Goal: Find specific page/section: Find specific page/section

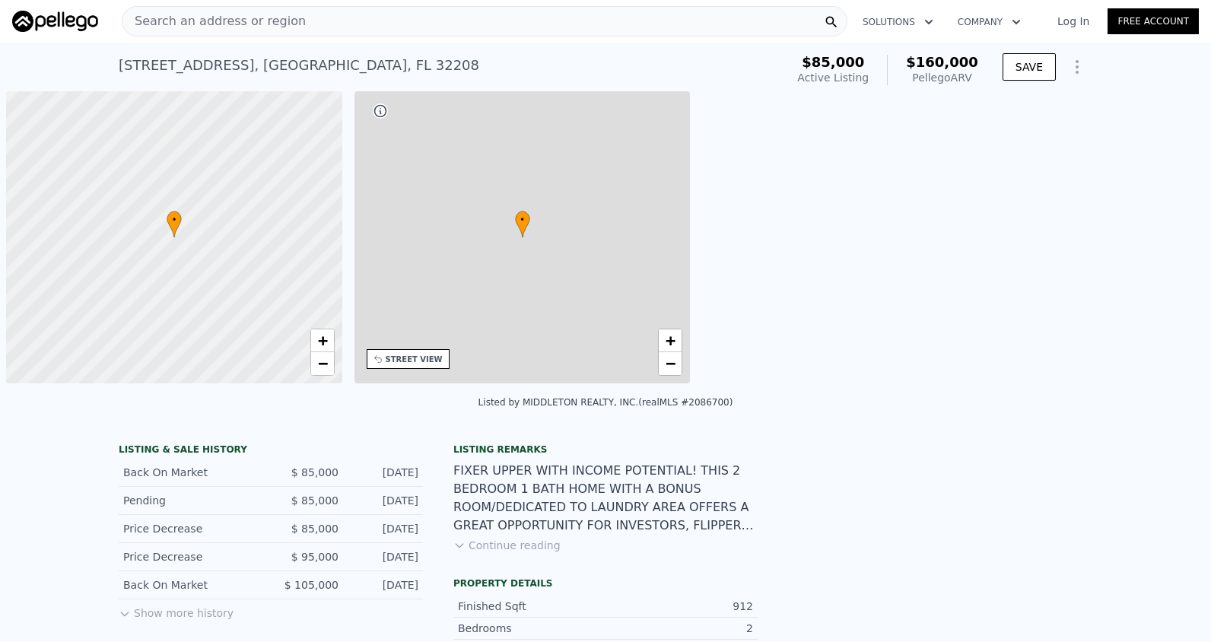
scroll to position [0, 6]
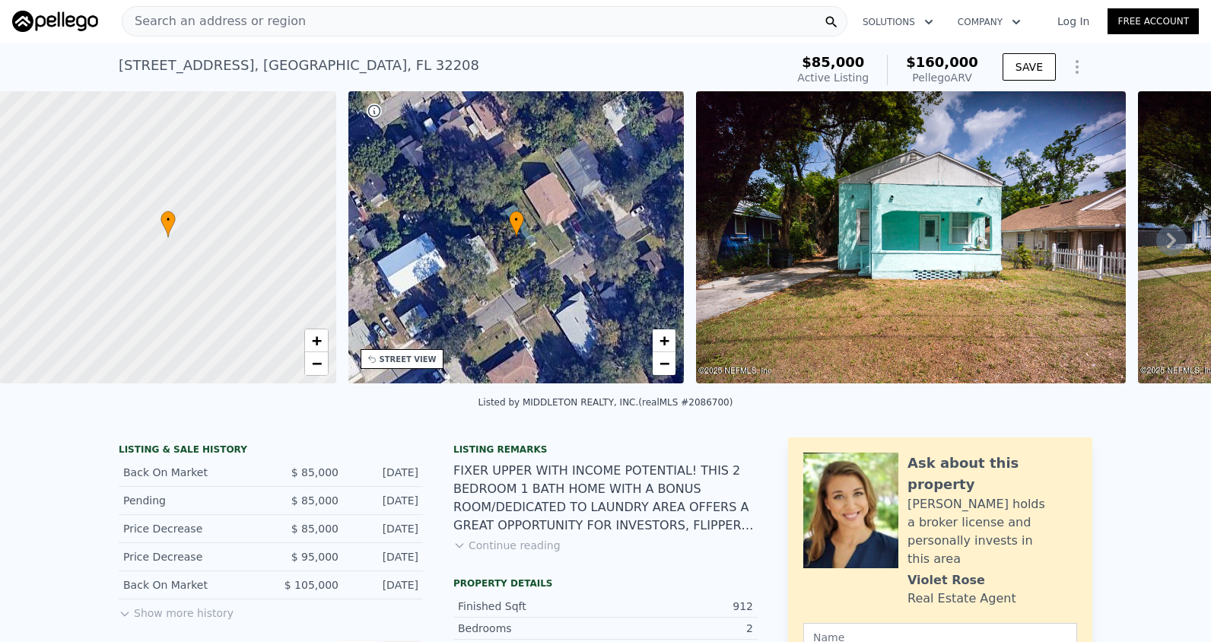
click at [162, 23] on span "Search an address or region" at bounding box center [213, 21] width 183 height 18
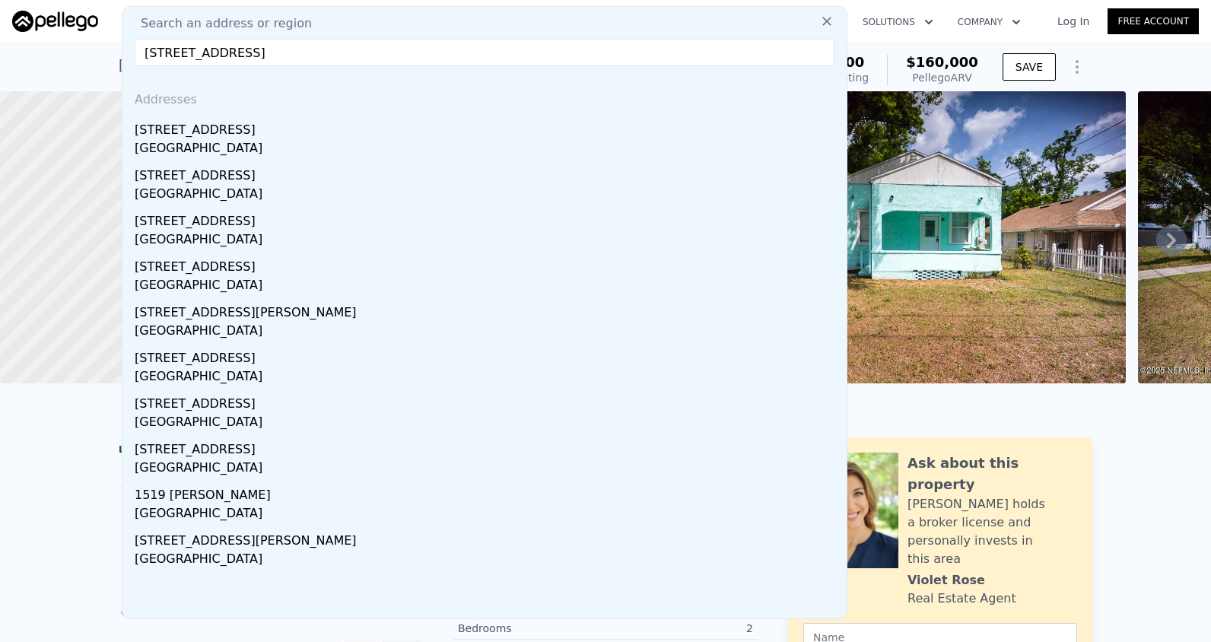
click at [219, 46] on input "[STREET_ADDRESS]" at bounding box center [485, 52] width 700 height 27
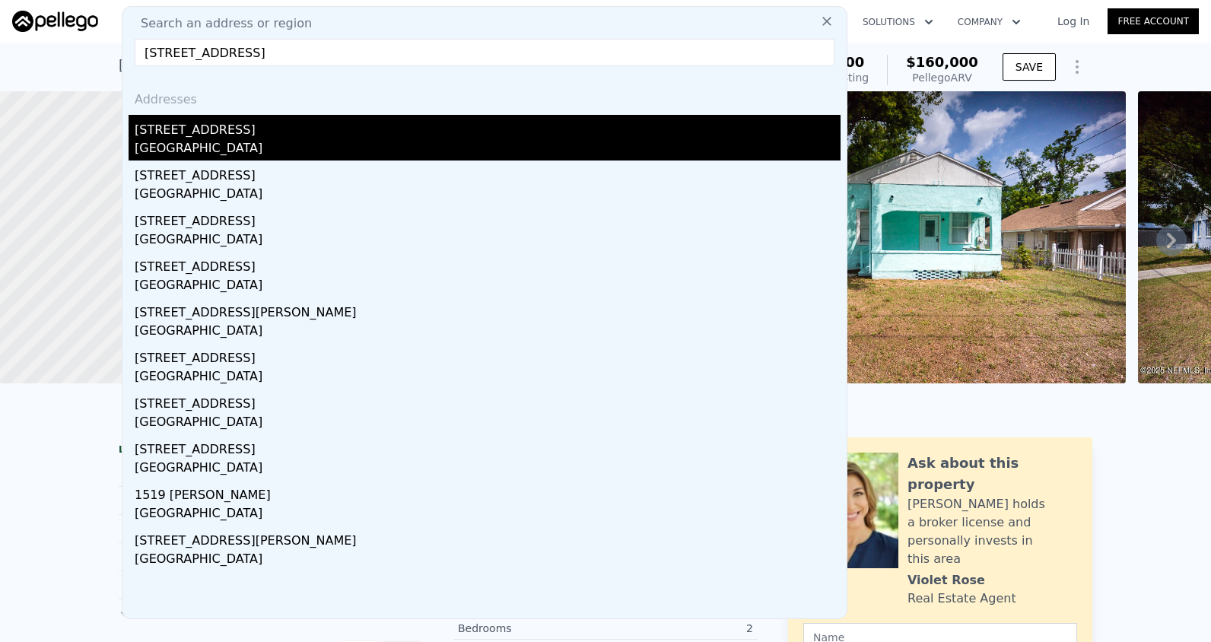
type input "[STREET_ADDRESS]"
click at [191, 142] on div "[GEOGRAPHIC_DATA]" at bounding box center [488, 149] width 706 height 21
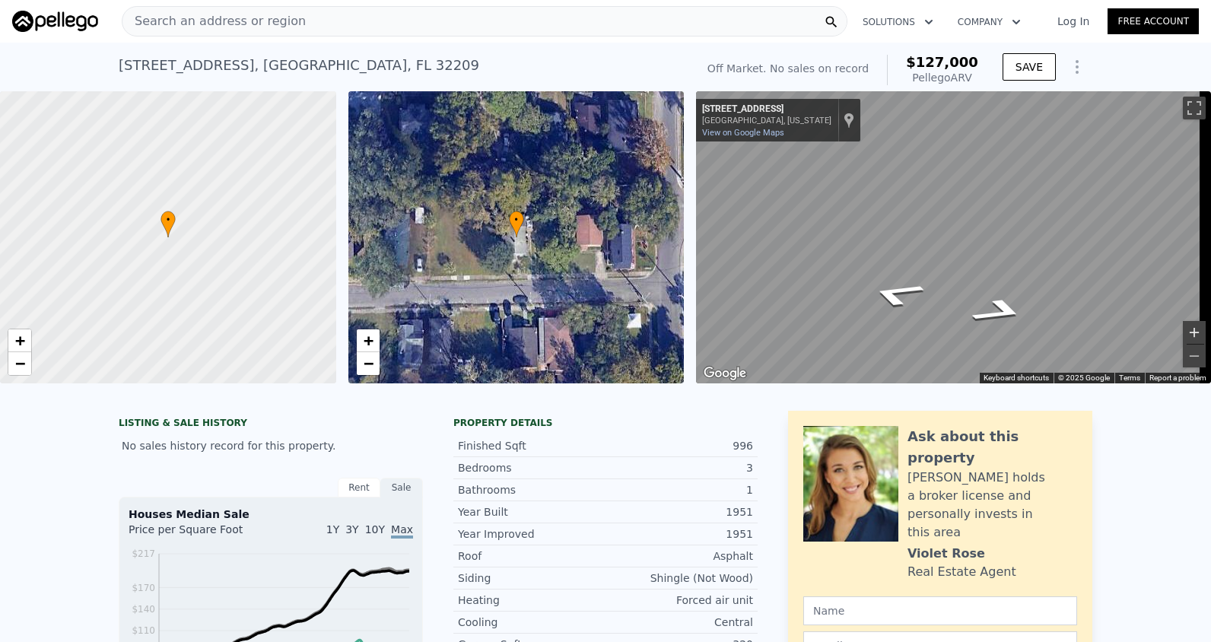
click at [1183, 335] on button "Zoom in" at bounding box center [1194, 332] width 23 height 23
